Goal: Information Seeking & Learning: Learn about a topic

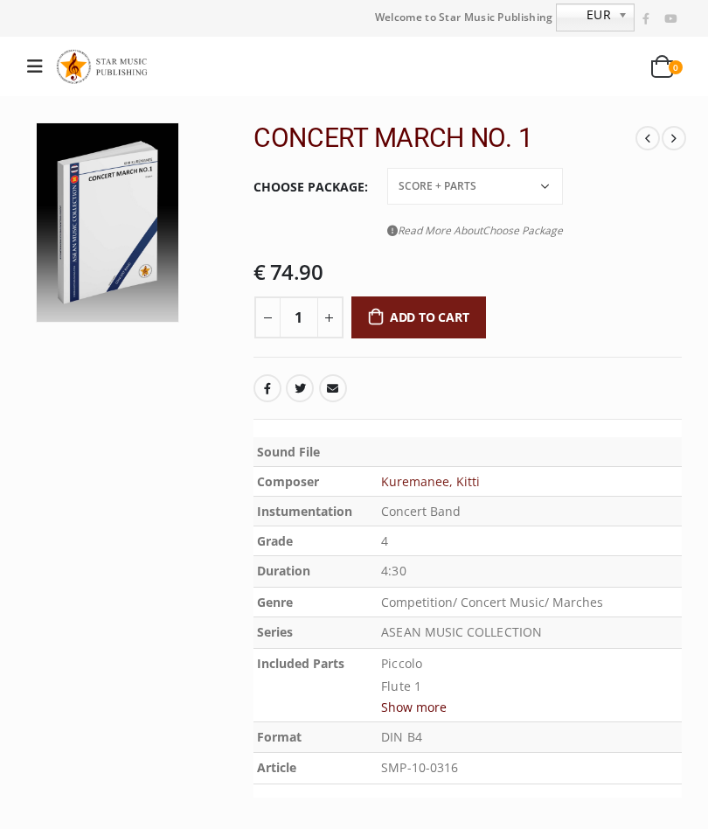
click at [606, 393] on div "FANTASIA ON LANNA FOLK SONG SYMPHONY NO. 1 FOR WINDS “ALL OF MY STUDENTS CONCER…" at bounding box center [468, 480] width 428 height 717
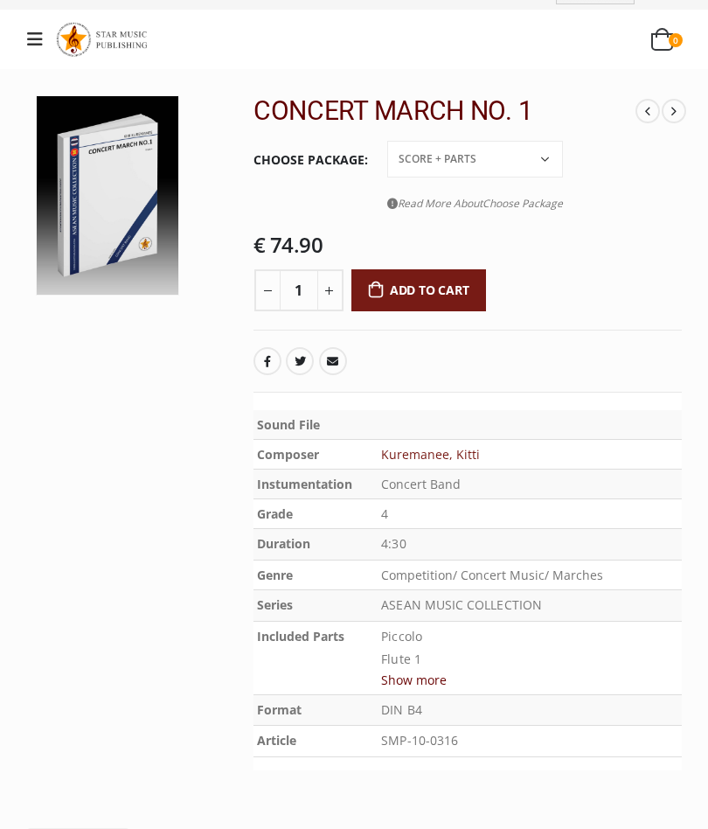
scroll to position [26, 0]
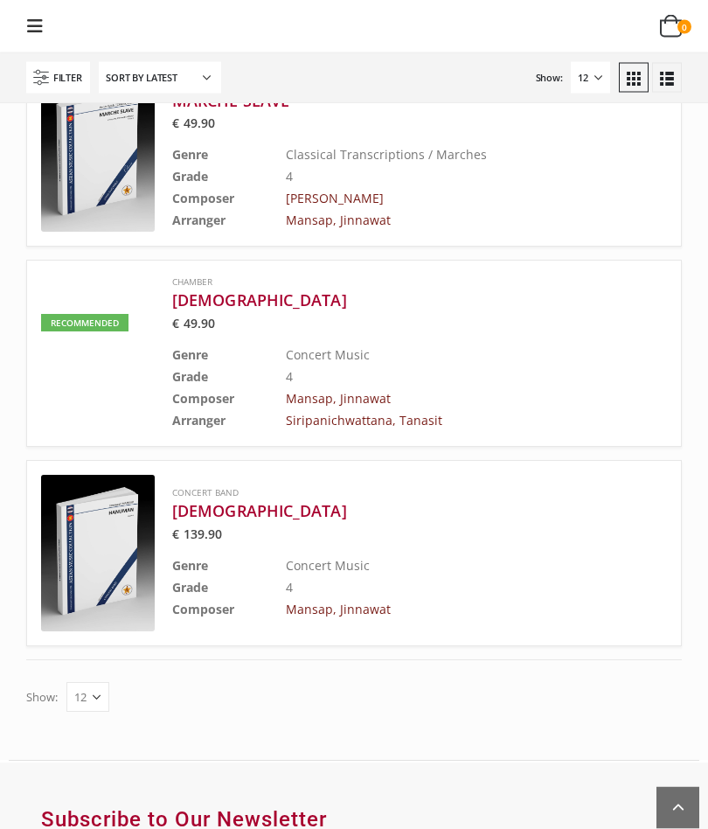
scroll to position [1514, 0]
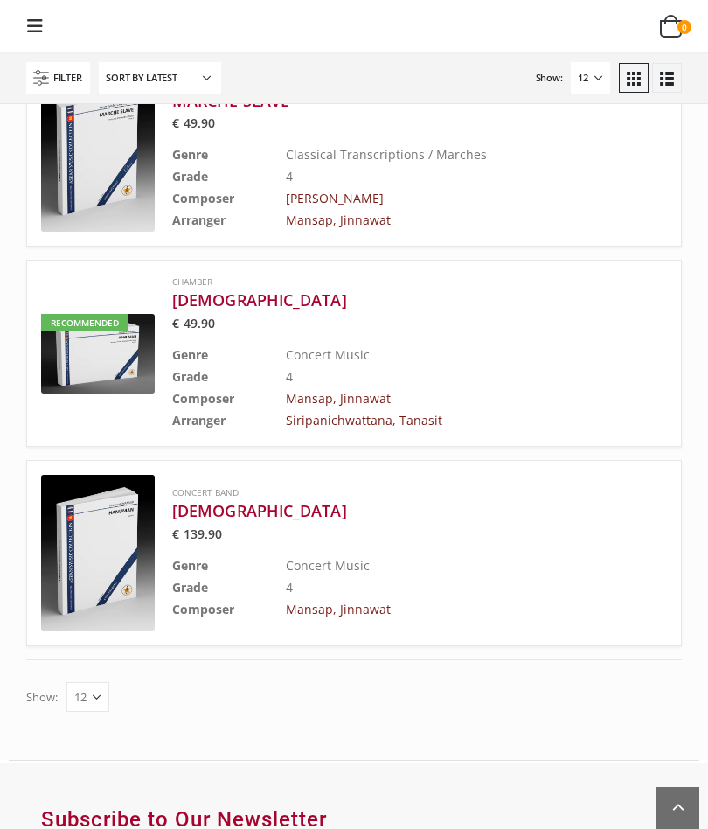
click at [82, 682] on select "12 24 36" at bounding box center [87, 697] width 43 height 30
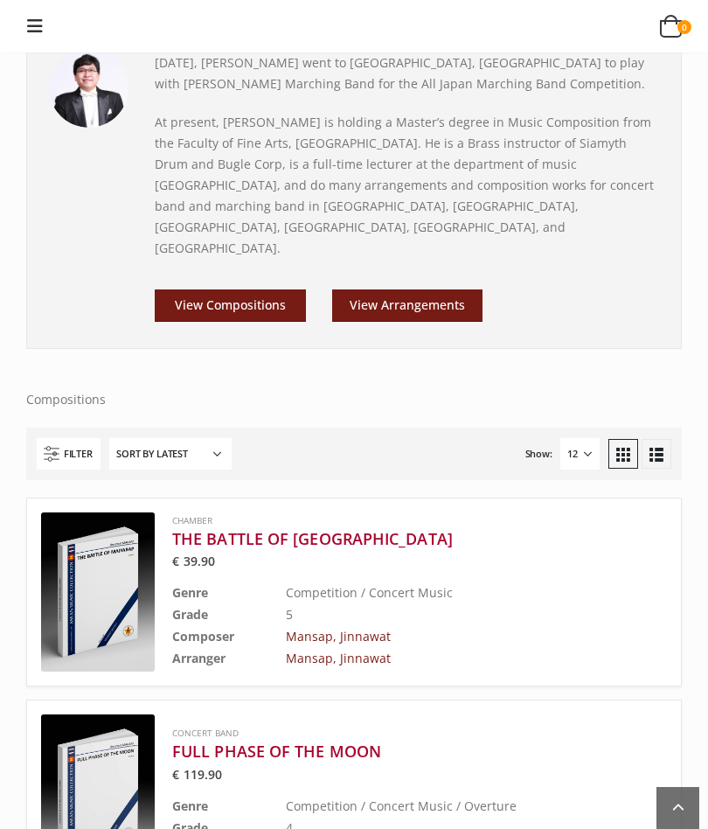
scroll to position [279, 0]
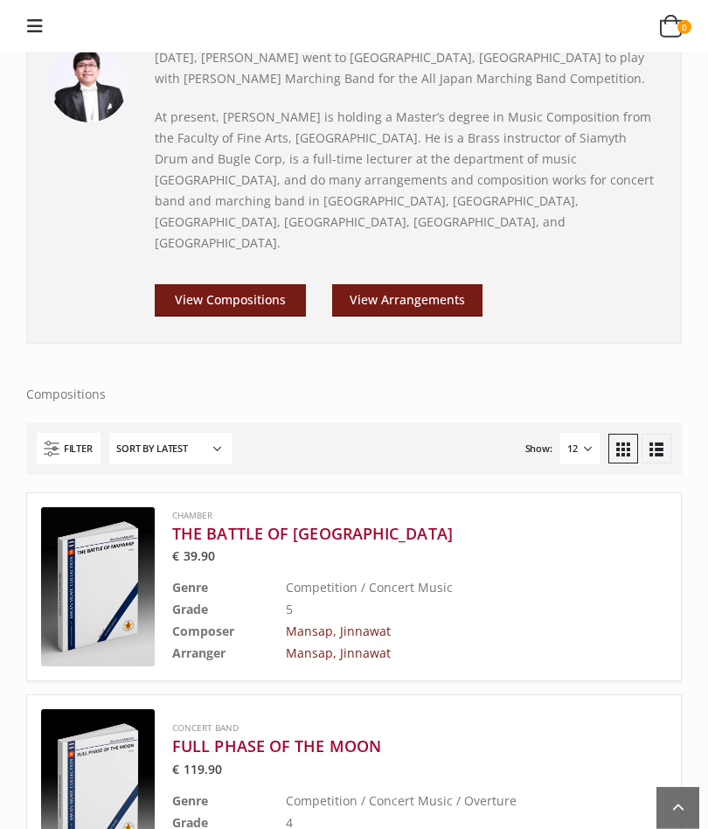
click at [140, 433] on select "Sort by popularity Sort by latest Sort by price: low to high Sort by price: hig…" at bounding box center [170, 448] width 122 height 31
select select "popularity"
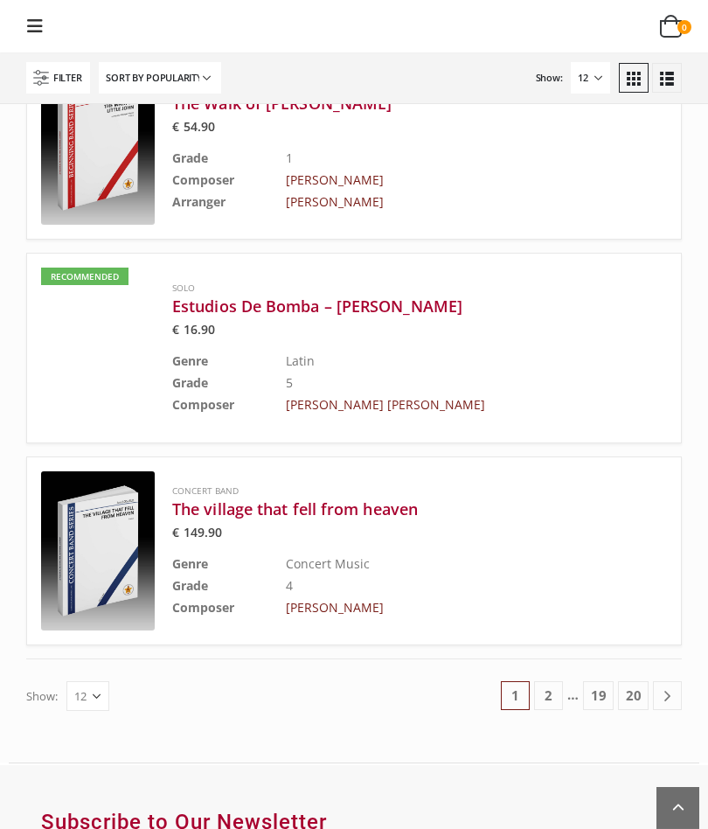
scroll to position [1956, 0]
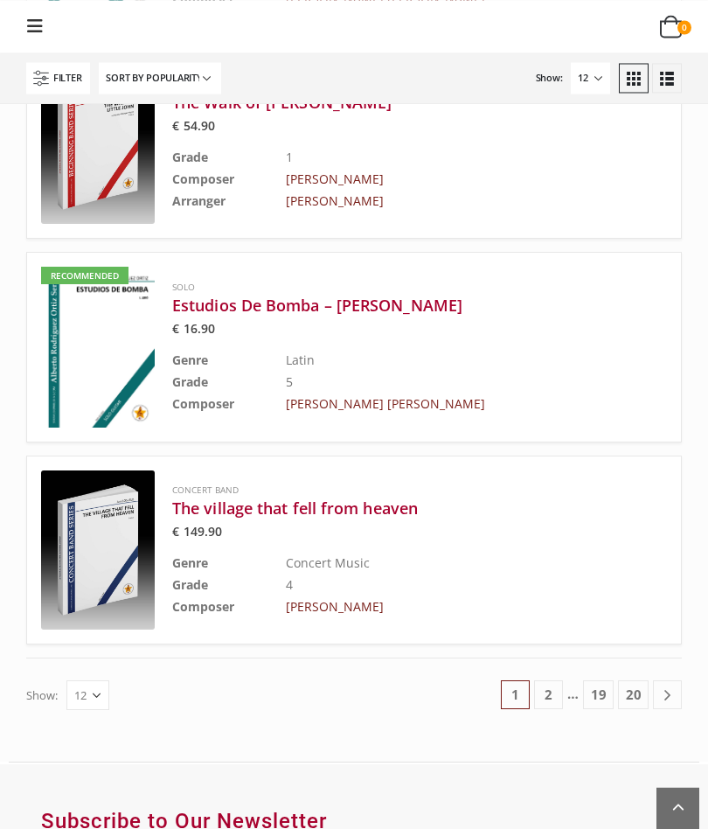
click at [562, 686] on link "2" at bounding box center [548, 694] width 29 height 29
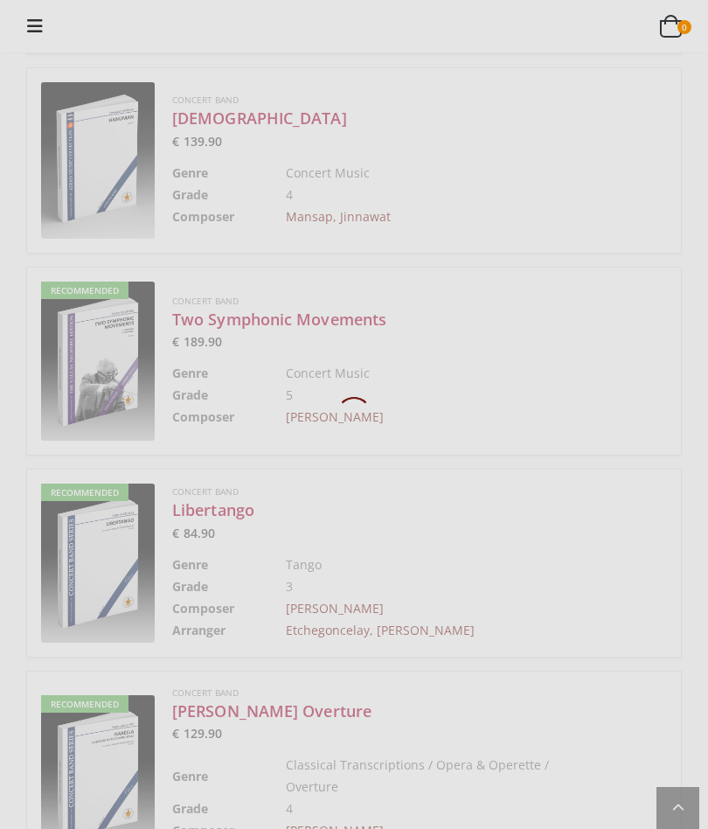
scroll to position [28, 0]
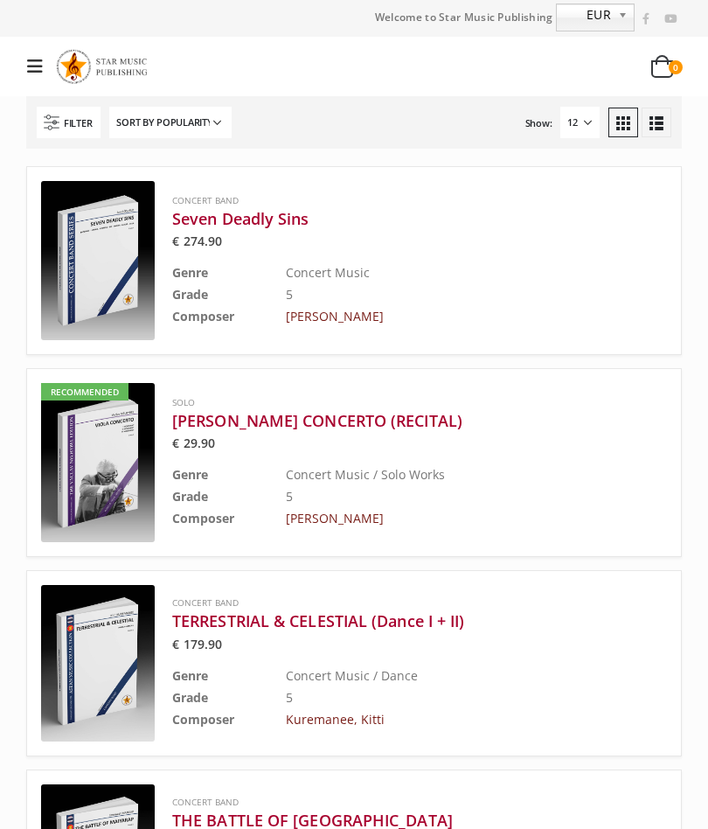
click at [574, 114] on select "12 24 36" at bounding box center [579, 122] width 39 height 31
select select "36"
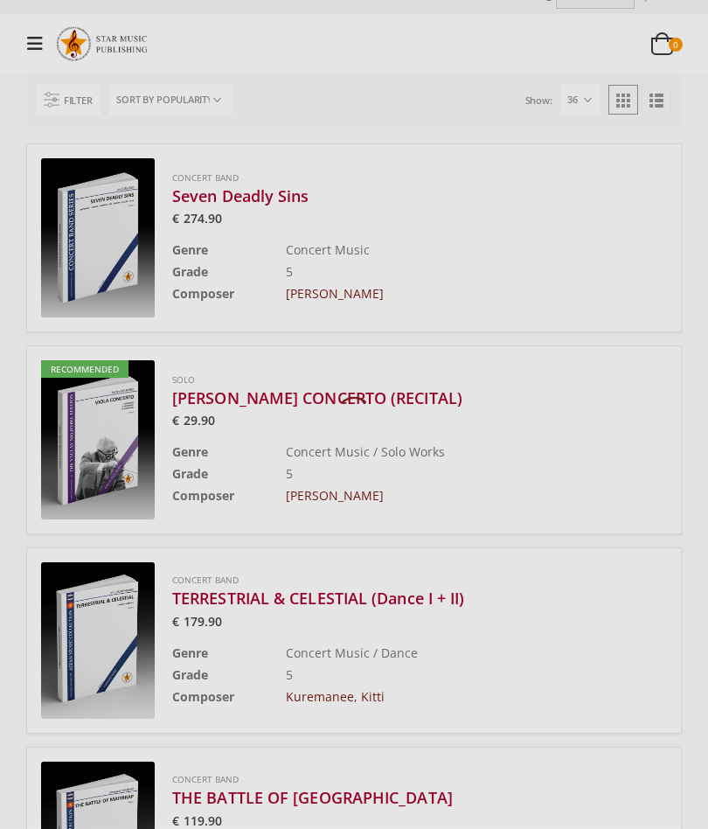
scroll to position [28, 0]
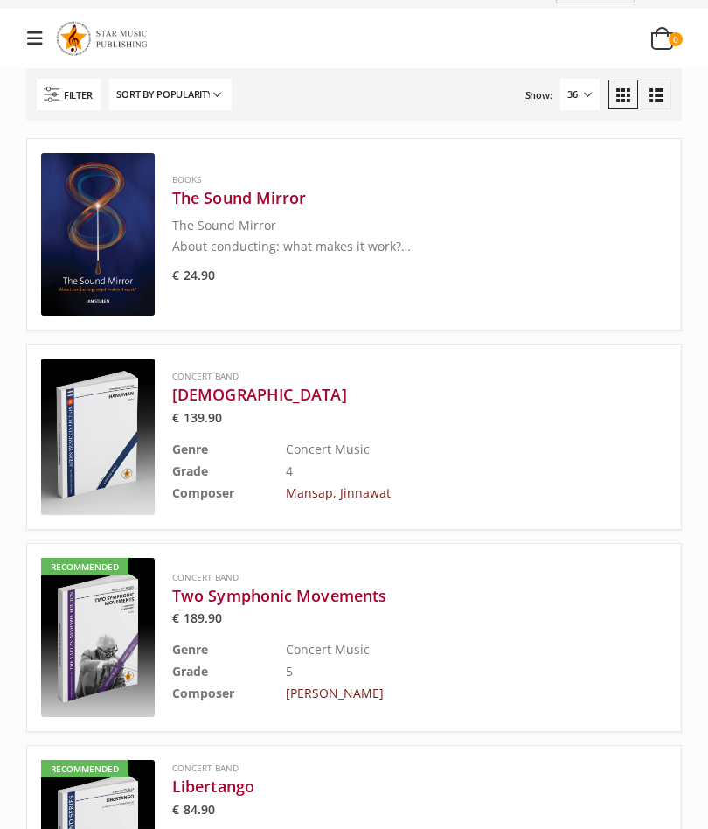
click at [136, 98] on select "Sort by popularity Sort by latest Sort by price: low to high Sort by price: hig…" at bounding box center [170, 94] width 122 height 31
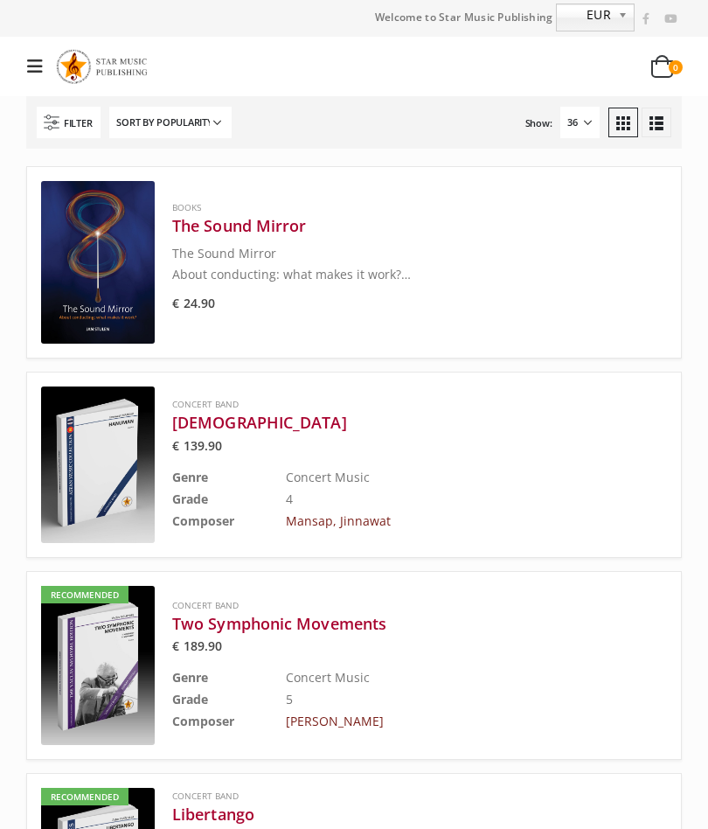
click at [56, 117] on line at bounding box center [55, 117] width 9 height 0
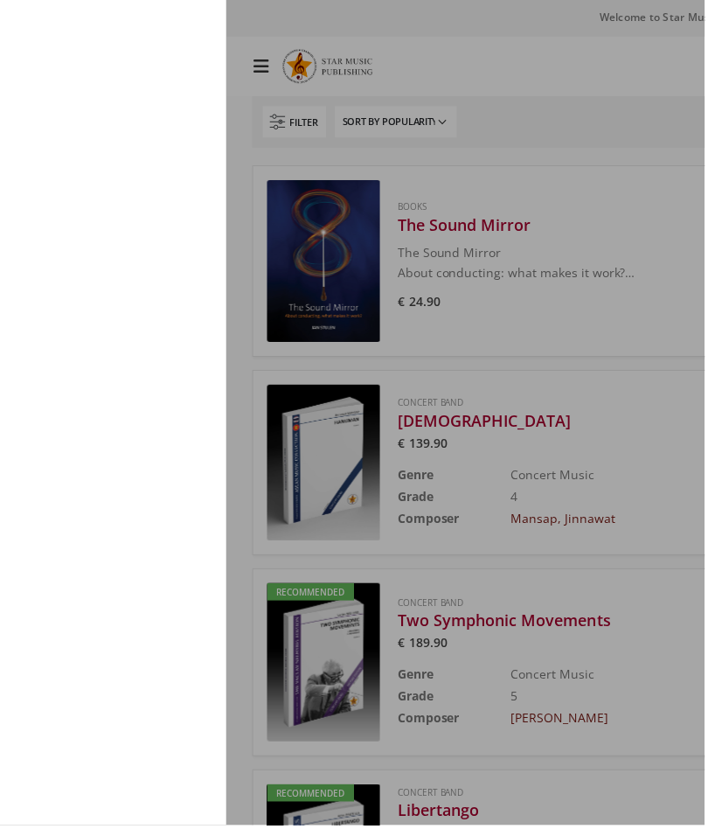
click at [665, 465] on div at bounding box center [354, 414] width 708 height 829
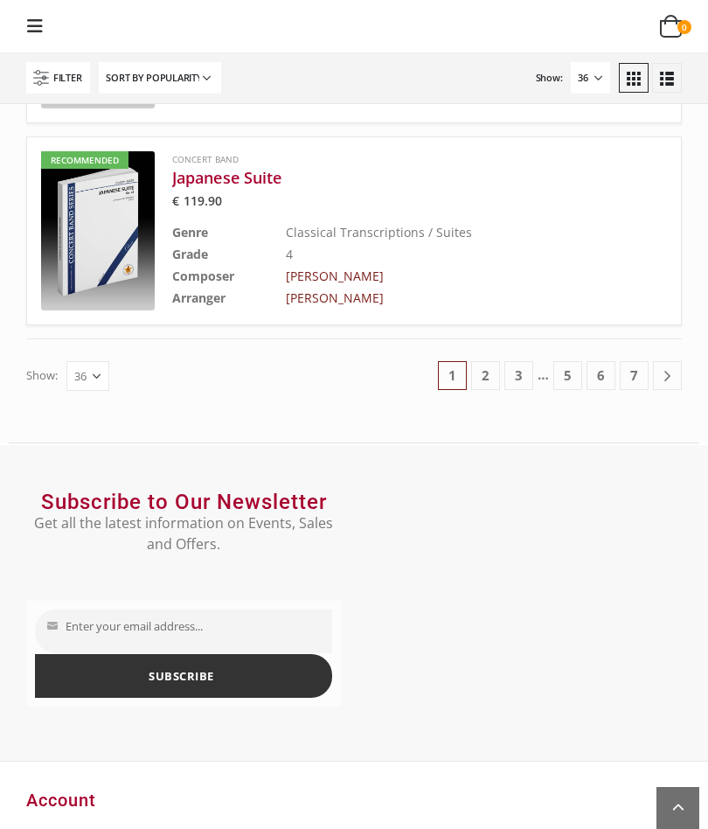
click at [490, 368] on link "2" at bounding box center [485, 375] width 29 height 29
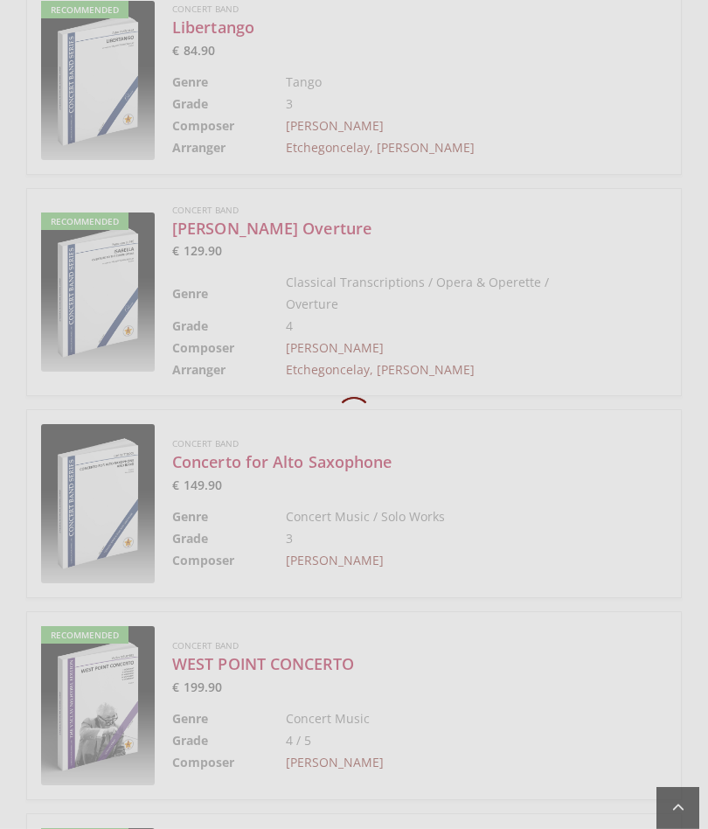
scroll to position [28, 0]
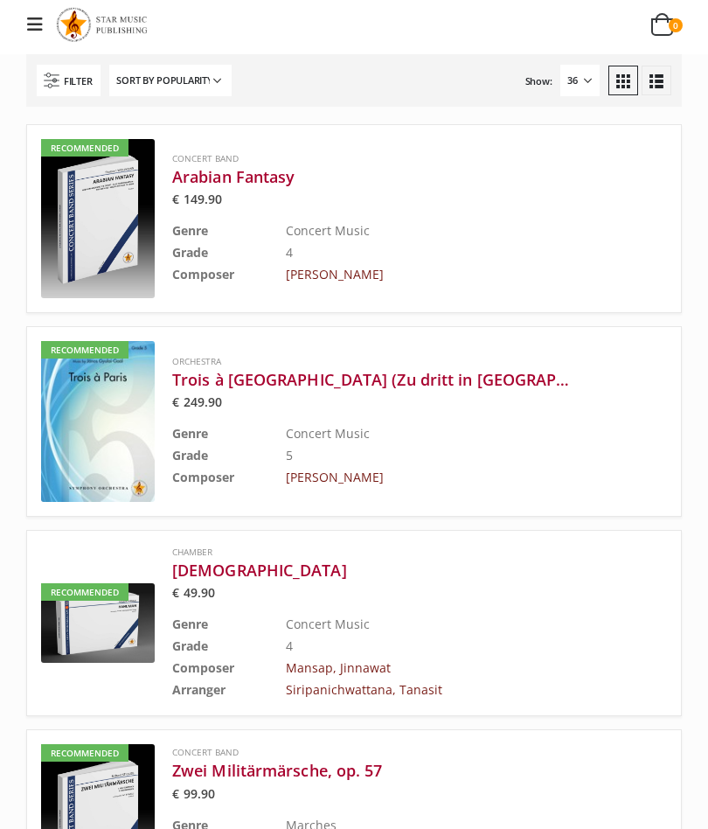
scroll to position [41, 0]
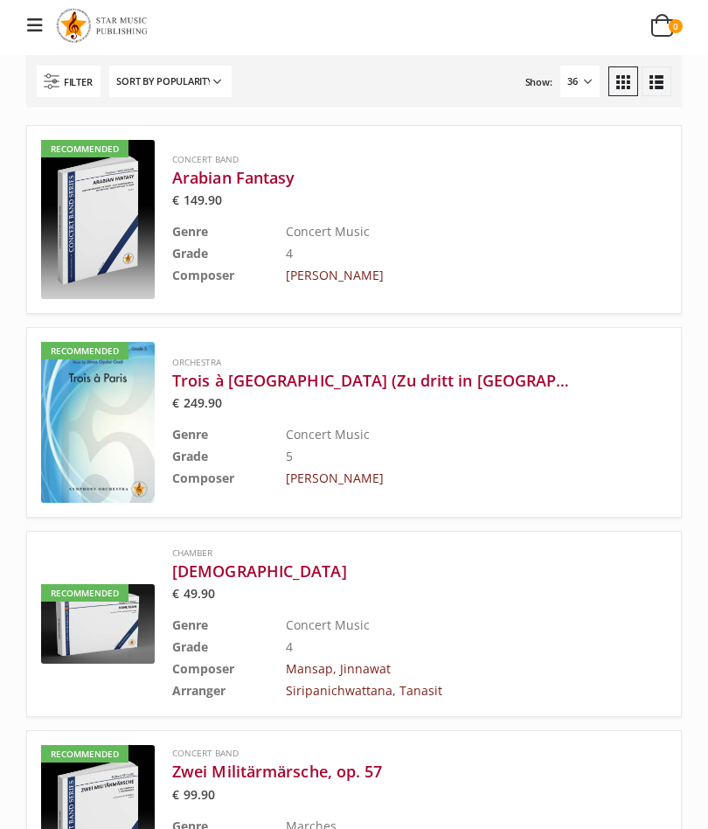
click at [605, 612] on div "Recommended Chamber Hanuman € 49.90 Genre Concert Music Grade 4 Composer Mansap…" at bounding box center [354, 624] width 656 height 186
click at [57, 636] on img at bounding box center [98, 624] width 114 height 80
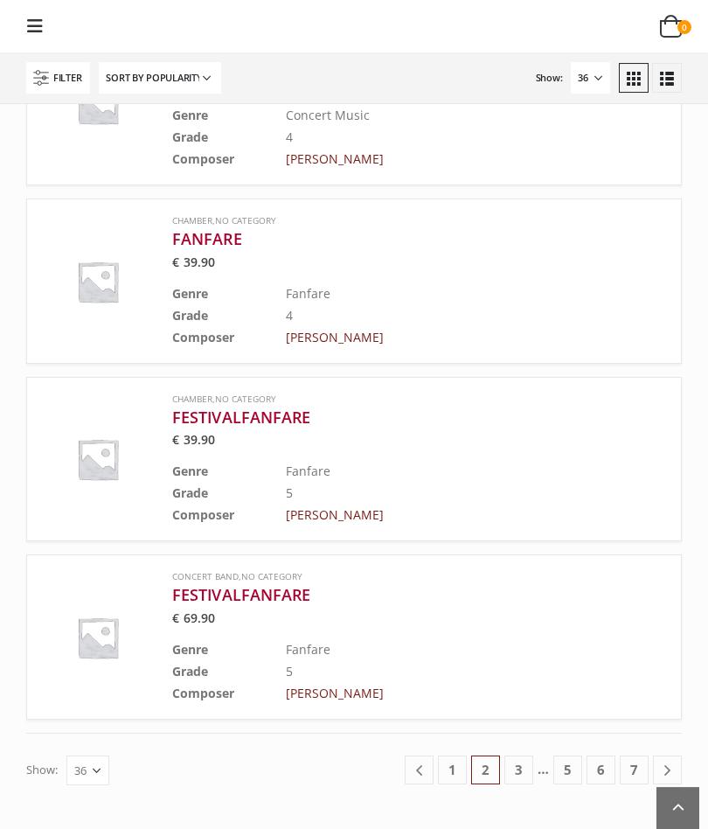
scroll to position [6233, 0]
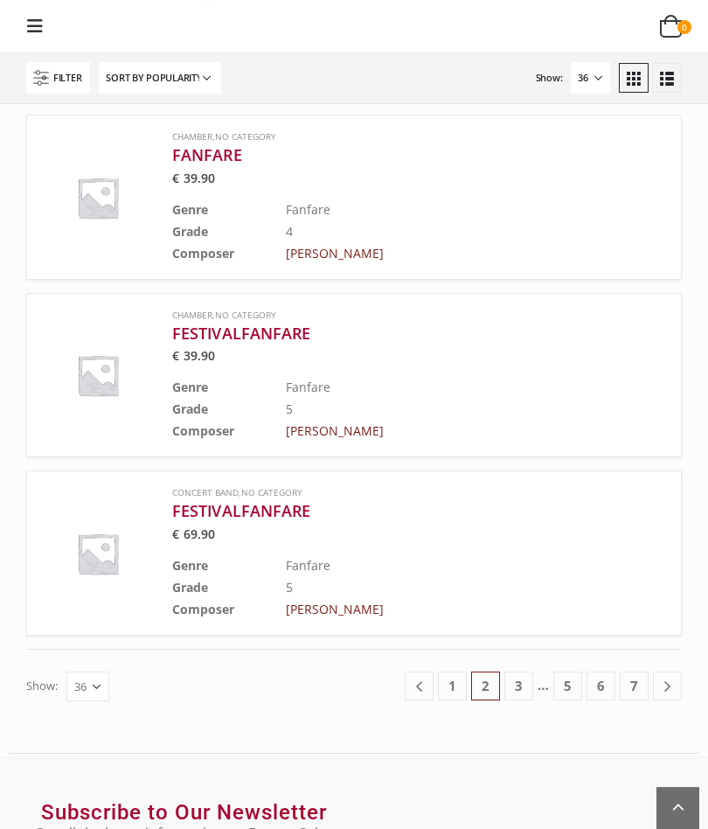
click at [518, 672] on link "3" at bounding box center [519, 686] width 29 height 29
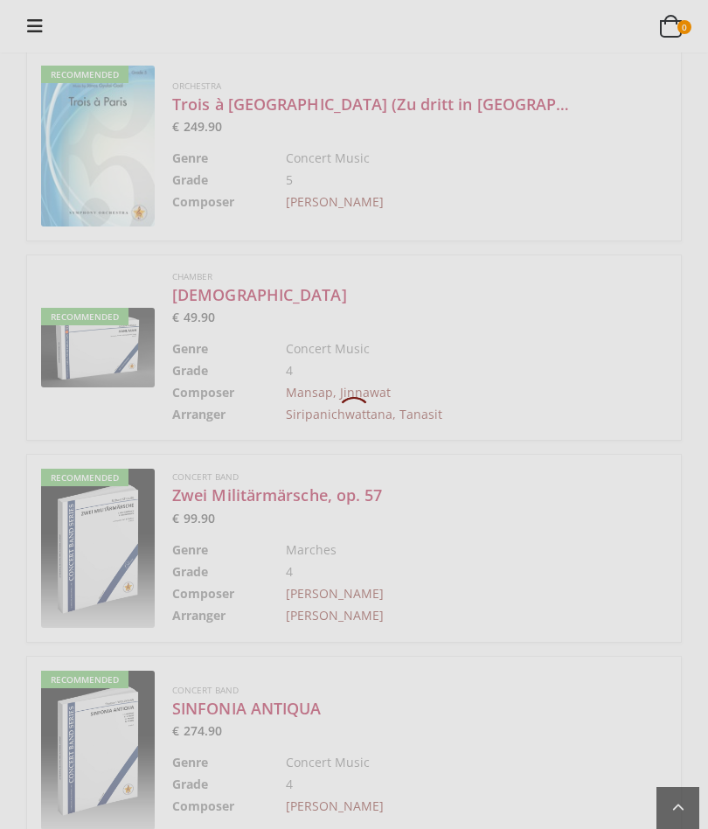
scroll to position [28, 0]
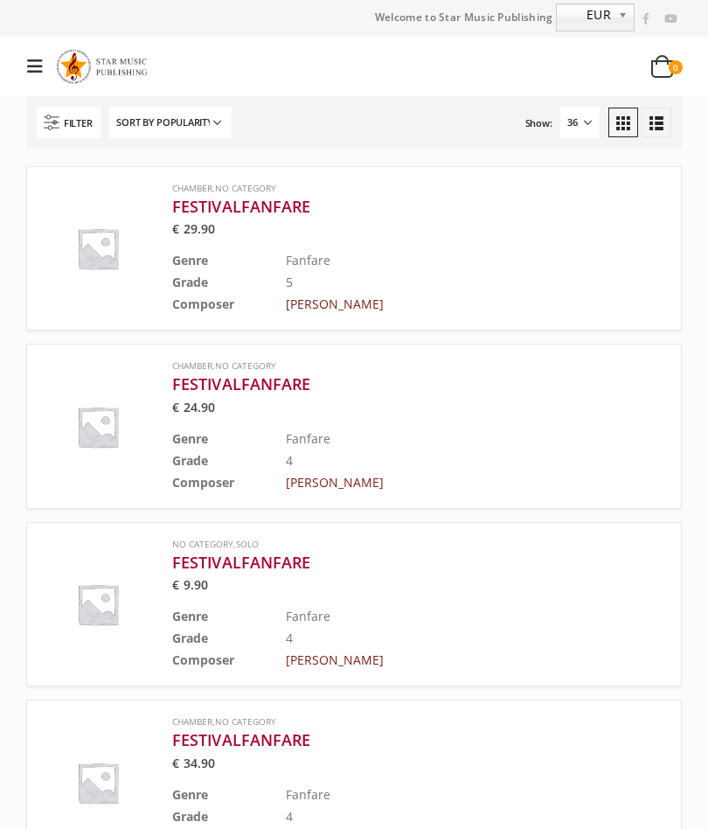
click at [40, 68] on icon at bounding box center [35, 66] width 16 height 17
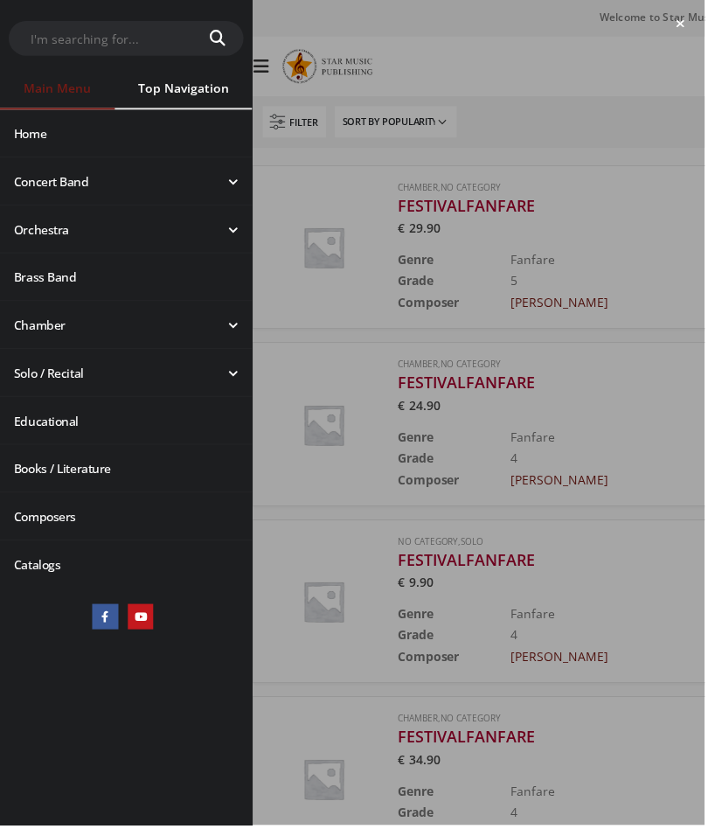
click at [612, 351] on div at bounding box center [354, 414] width 708 height 829
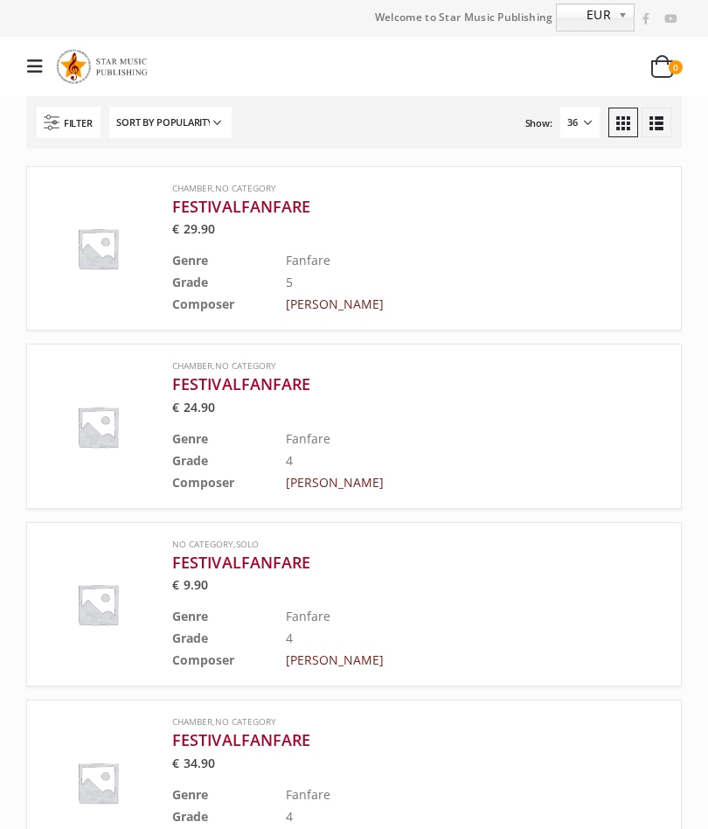
click at [157, 123] on select "Sort by popularity Sort by latest Sort by price: low to high Sort by price: hig…" at bounding box center [170, 122] width 122 height 31
select select "price-desc"
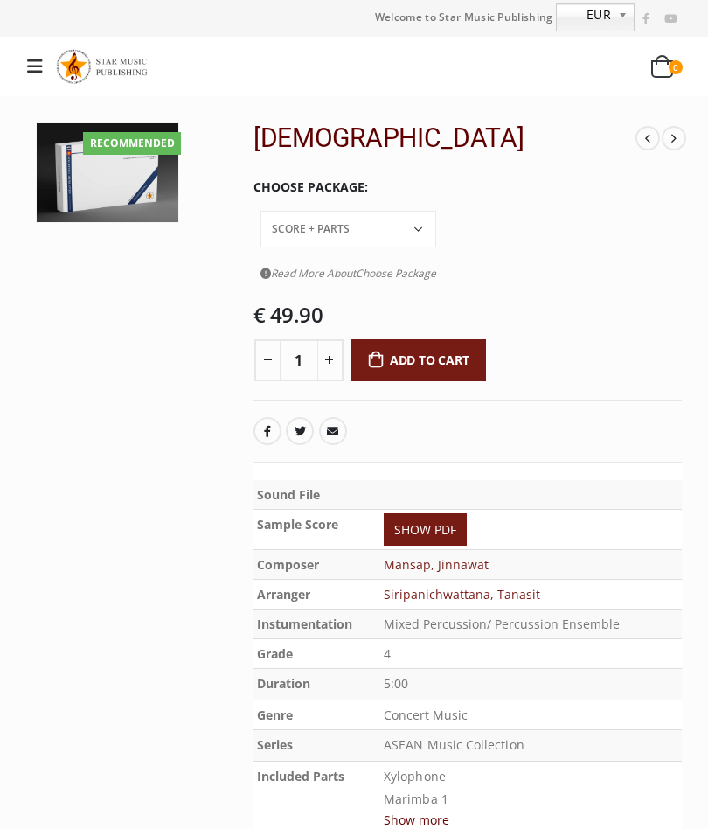
click at [441, 480] on td at bounding box center [531, 495] width 302 height 30
click at [448, 513] on link "SHOW PDF" at bounding box center [425, 529] width 83 height 32
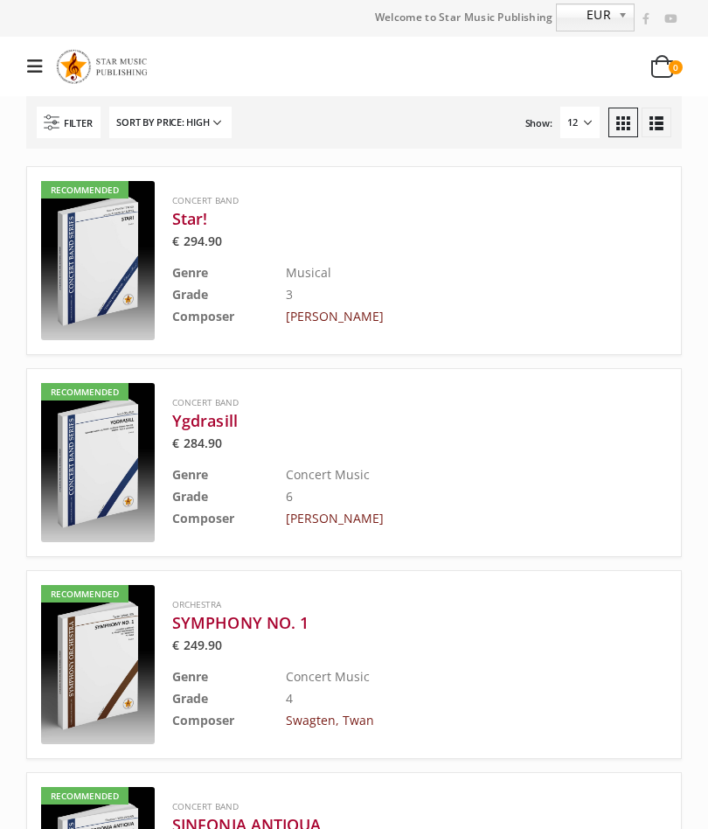
select select "price"
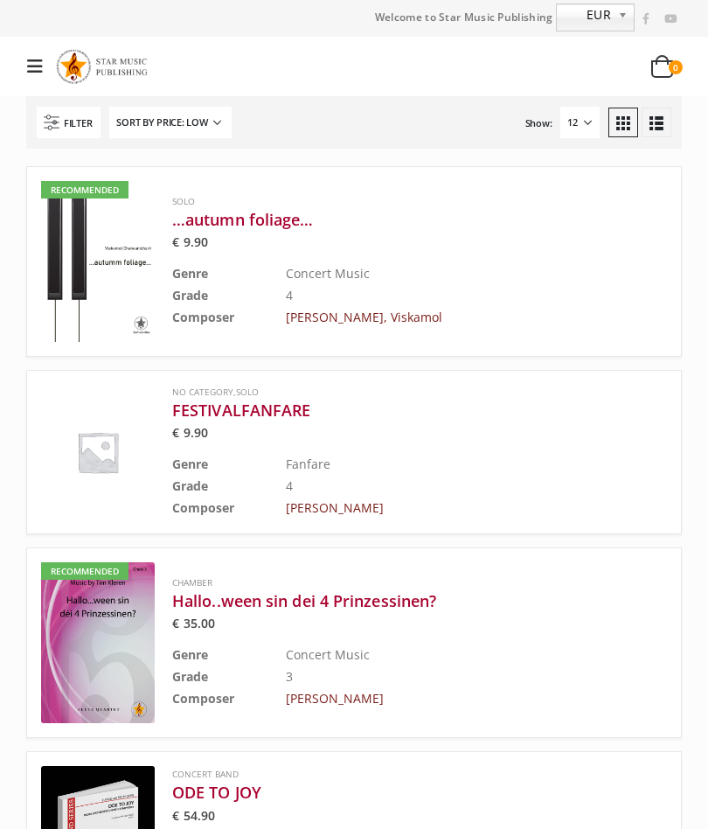
click at [29, 71] on icon at bounding box center [35, 66] width 16 height 17
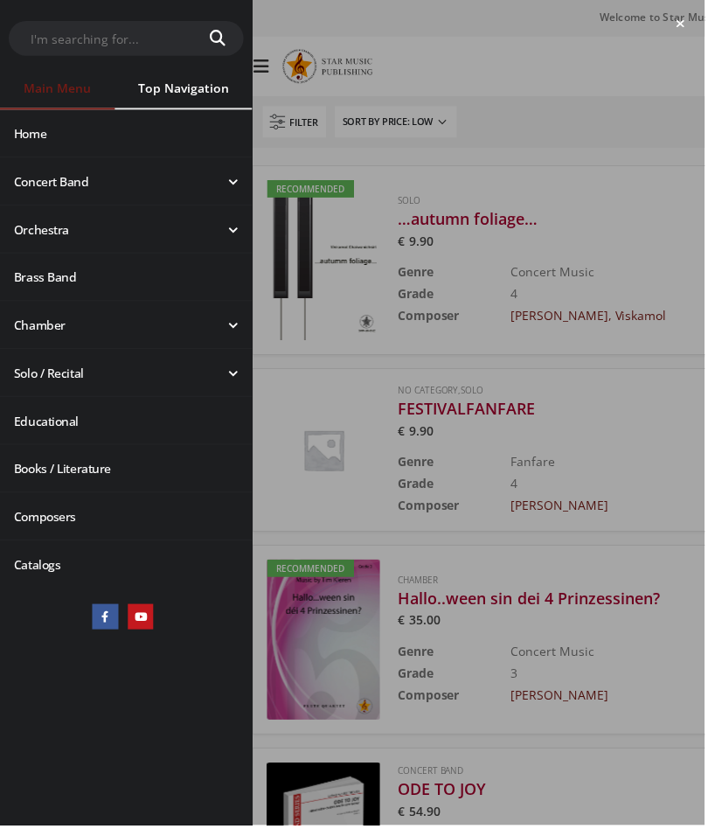
click at [51, 28] on input "text" at bounding box center [101, 38] width 184 height 33
type input "Concert march no.1"
click at [219, 38] on button "submit" at bounding box center [219, 38] width 52 height 35
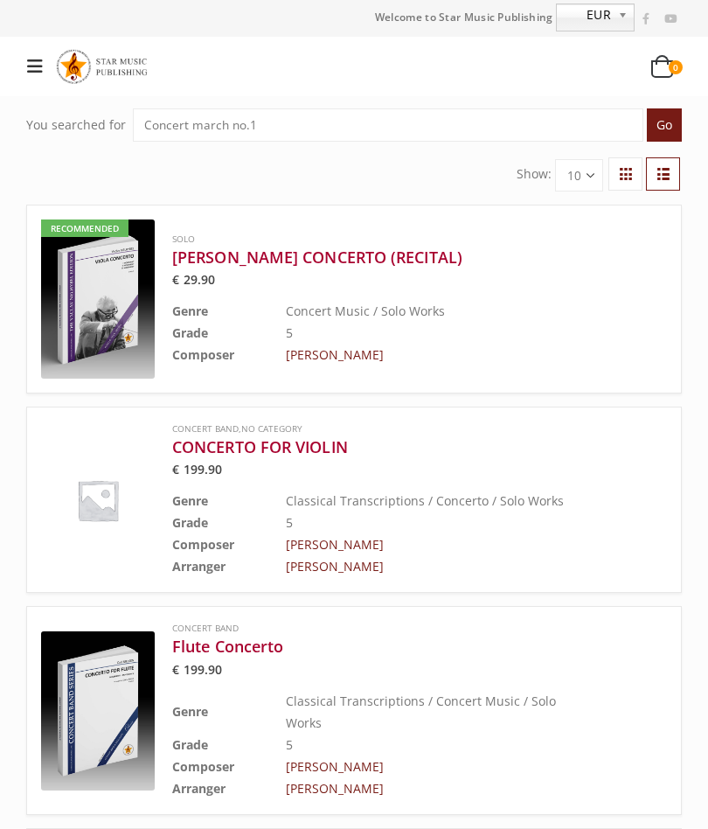
click at [653, 119] on input "Go" at bounding box center [664, 124] width 35 height 33
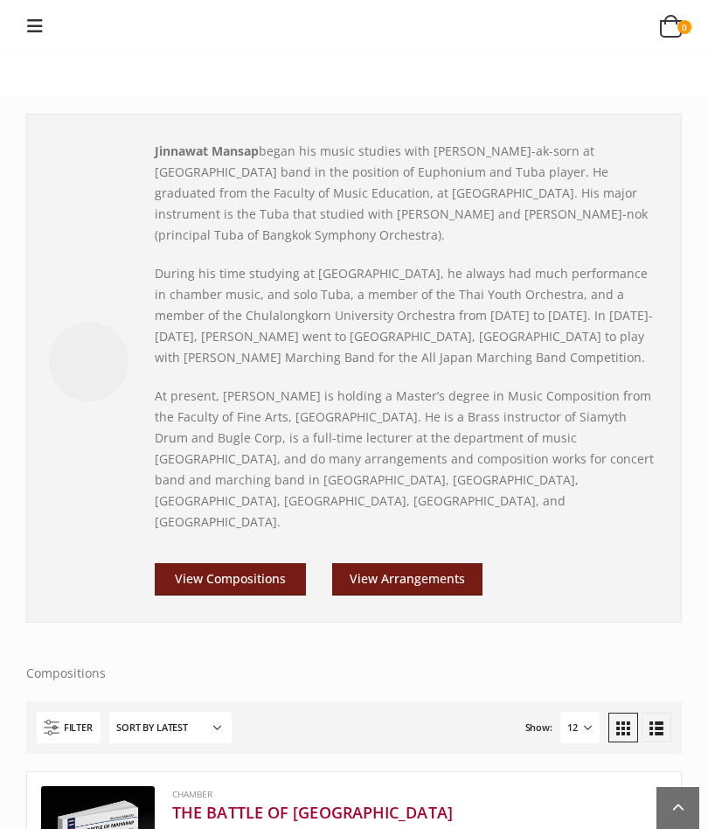
scroll to position [407, 0]
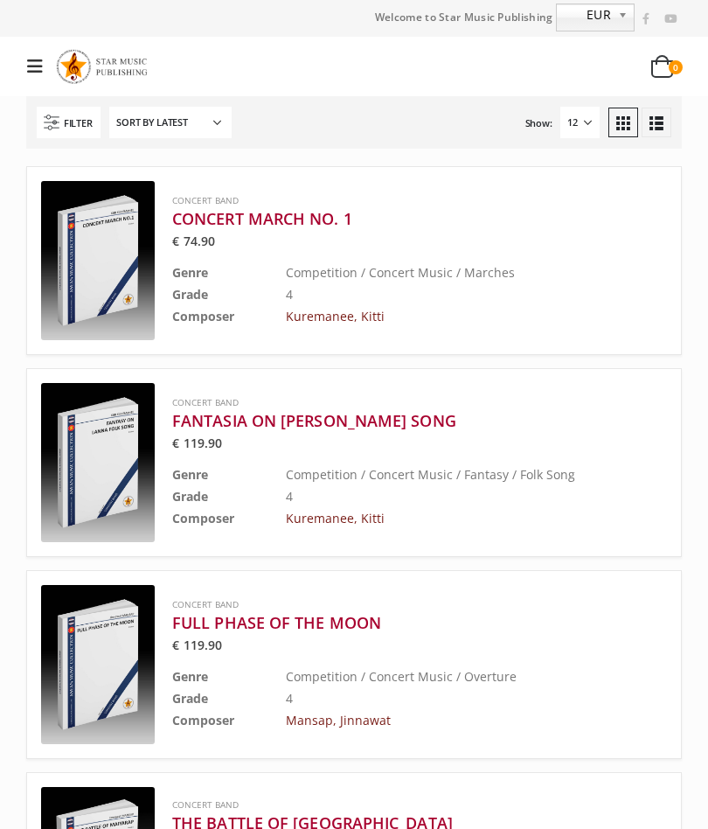
click at [656, 306] on div "Concert Band CONCERT MARCH NO. 1 € 74.90 Genre Competition / Concert Music / Ma…" at bounding box center [354, 260] width 656 height 189
click at [314, 222] on h3 "CONCERT MARCH NO. 1" at bounding box center [375, 218] width 407 height 21
